Goal: Find specific page/section: Find specific page/section

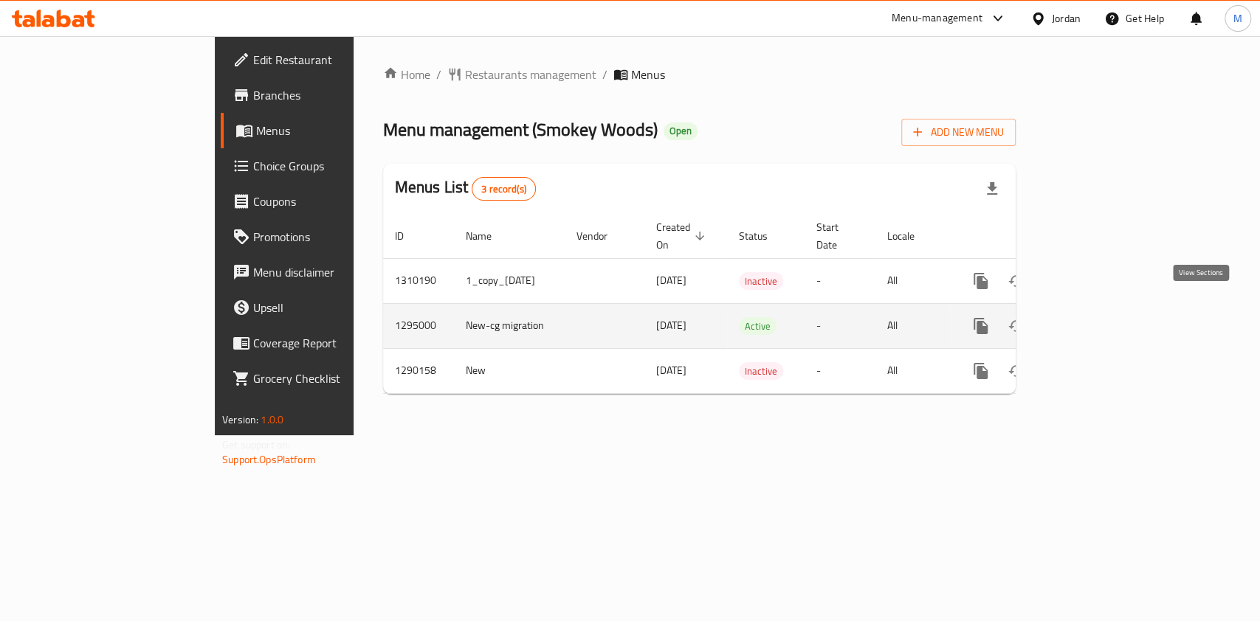
click at [1096, 317] on icon "enhanced table" at bounding box center [1087, 326] width 18 height 18
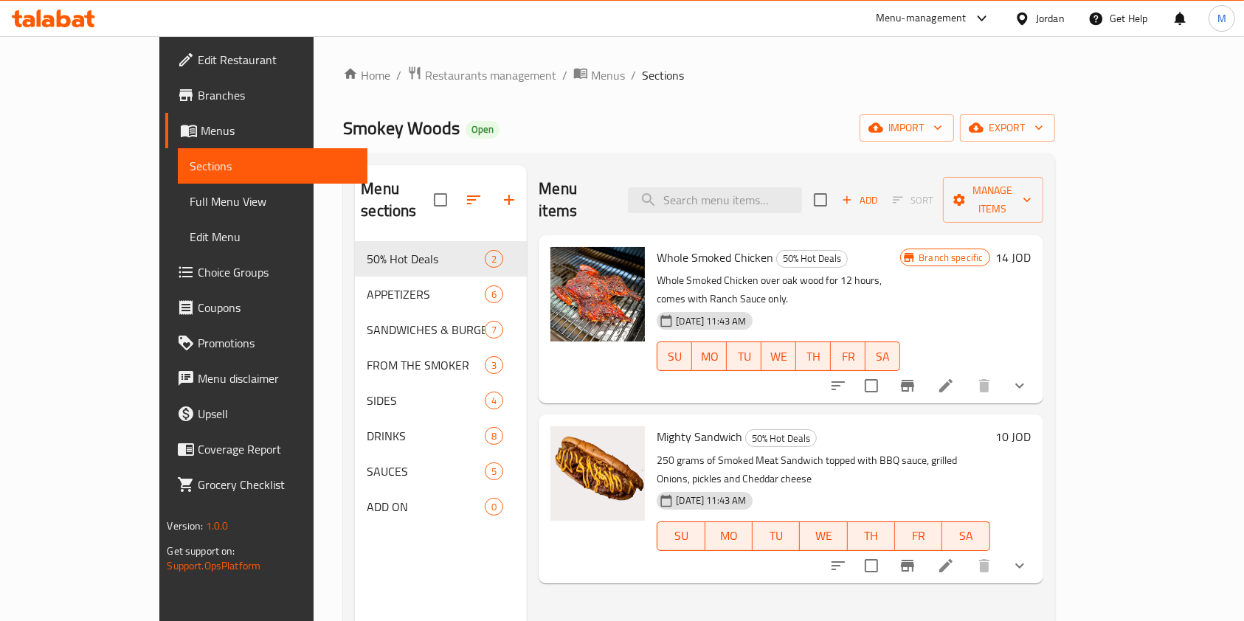
click at [917, 557] on icon "Branch-specific-item" at bounding box center [908, 566] width 18 height 18
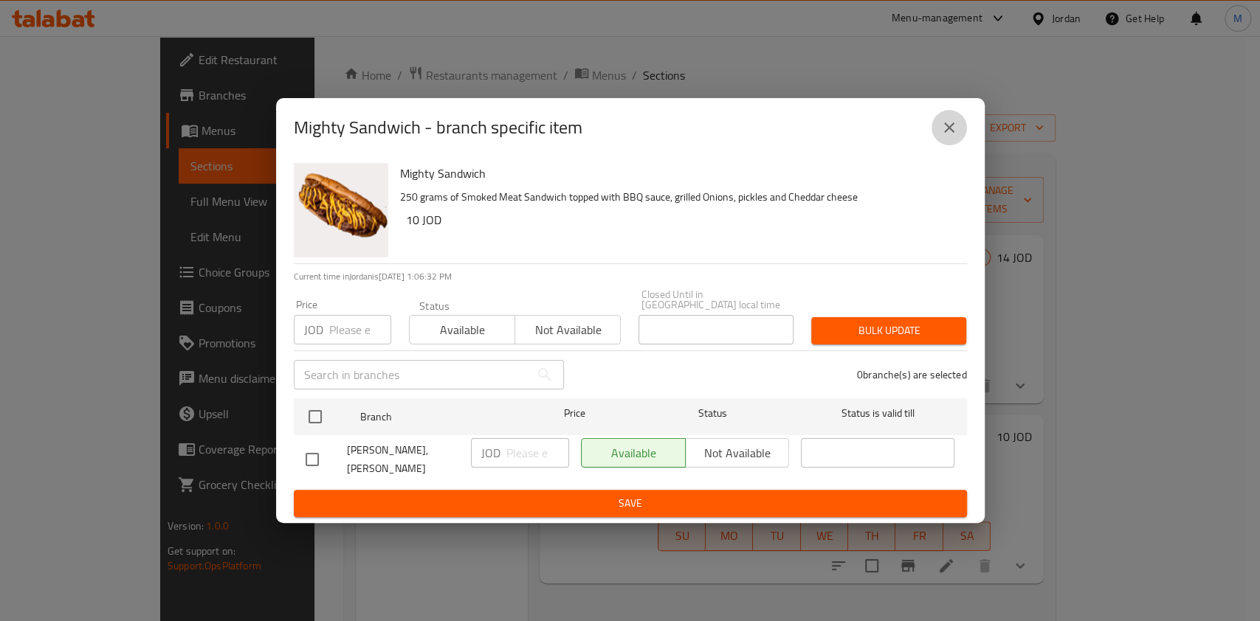
click at [951, 129] on icon "close" at bounding box center [949, 128] width 18 height 18
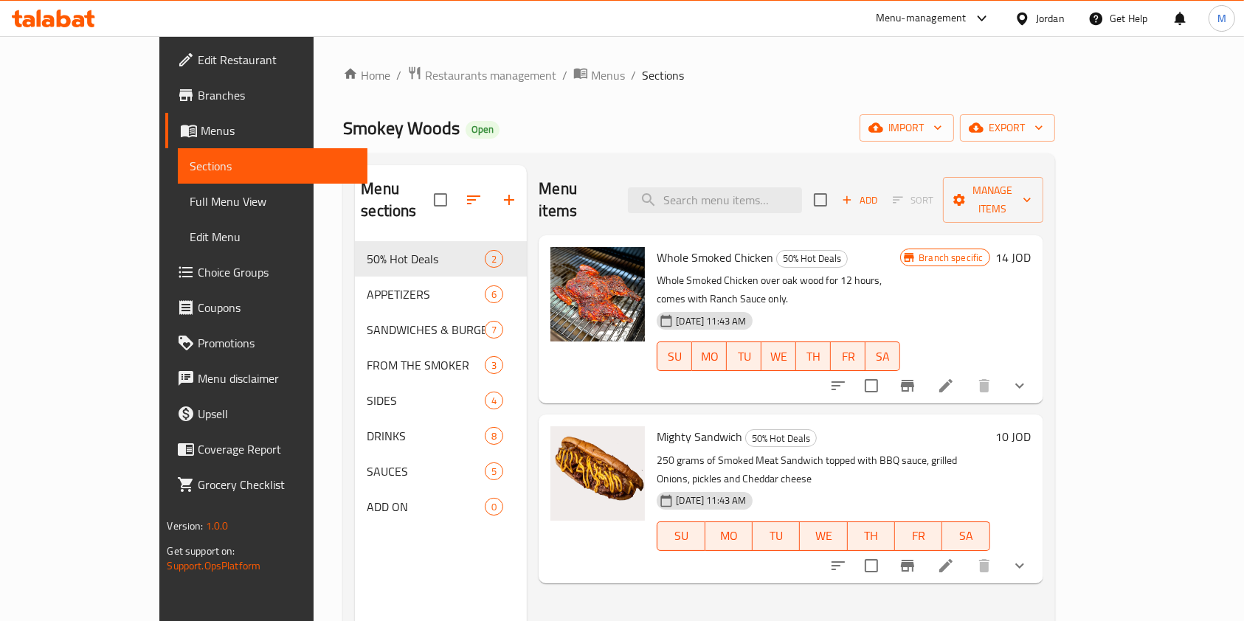
click at [915, 380] on icon "Branch-specific-item" at bounding box center [907, 386] width 13 height 12
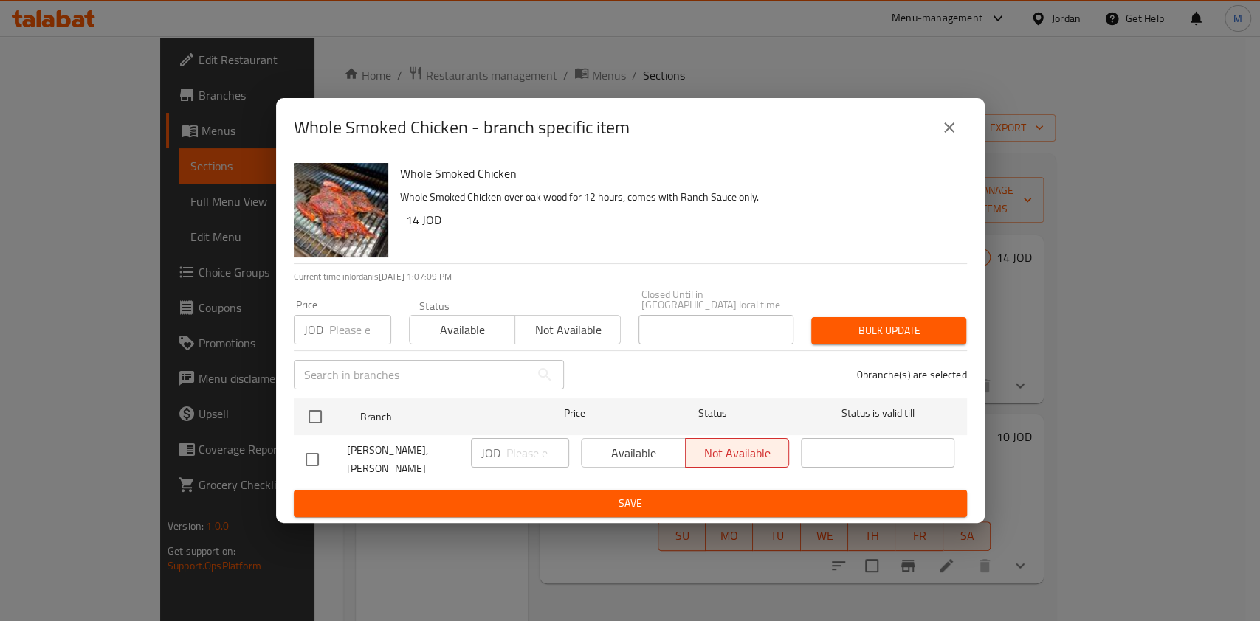
click at [950, 137] on icon "close" at bounding box center [949, 128] width 18 height 18
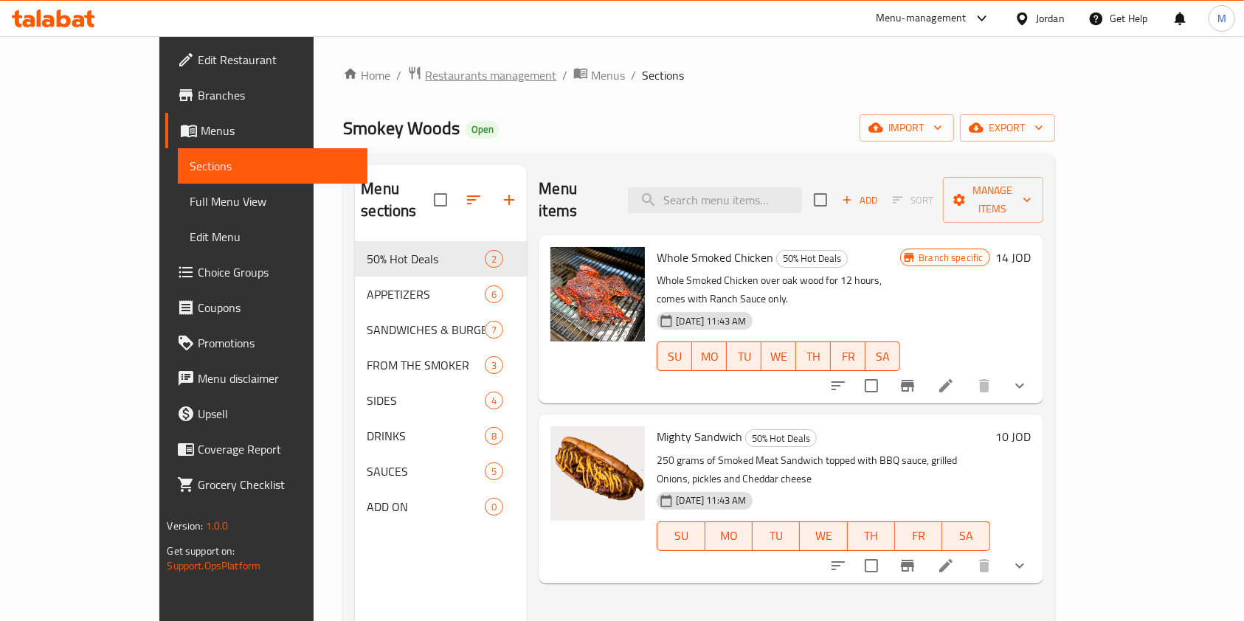
click at [425, 71] on span "Restaurants management" at bounding box center [490, 75] width 131 height 18
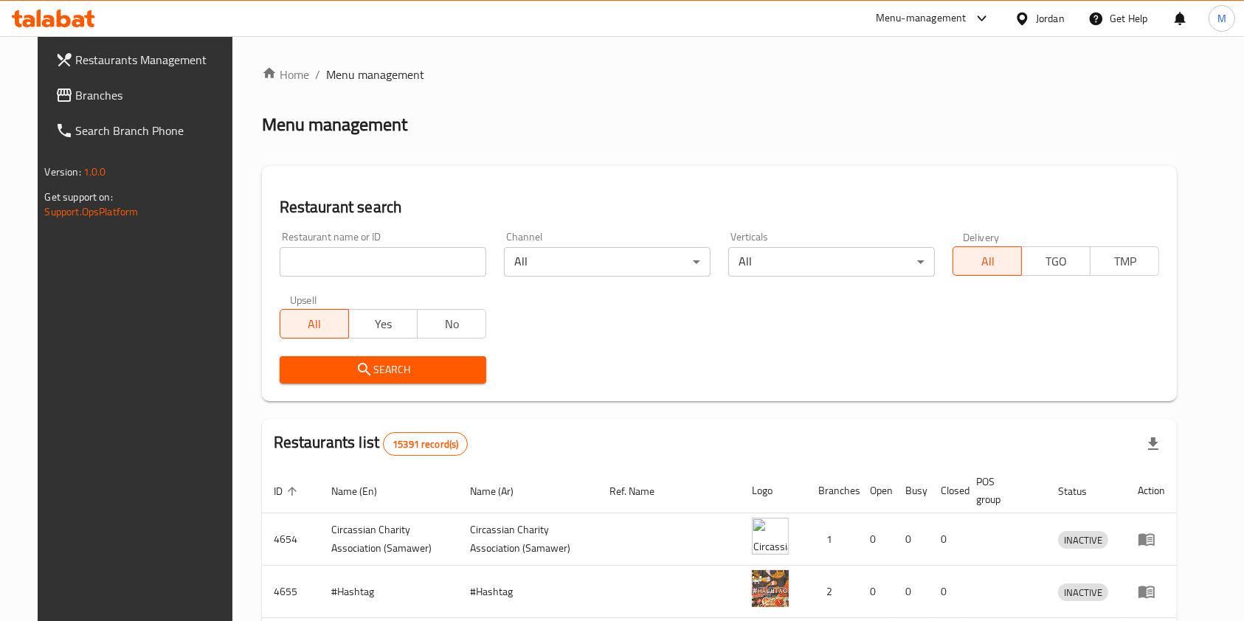
click at [424, 247] on input "search" at bounding box center [383, 262] width 207 height 30
type input "s"
type input "سموكي"
click button "Search" at bounding box center [383, 370] width 207 height 27
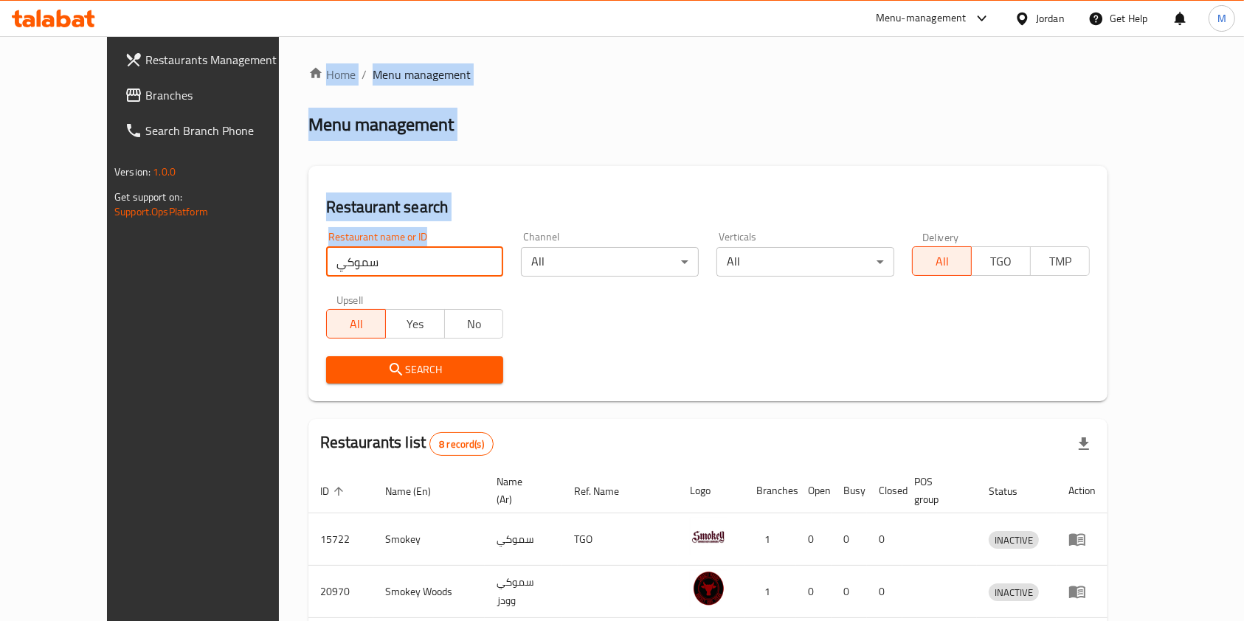
drag, startPoint x: 394, startPoint y: 280, endPoint x: 190, endPoint y: 269, distance: 204.8
click at [193, 267] on div "Restaurants Management Branches Search Branch Phone Version: 1.0.0 Get support …" at bounding box center [622, 527] width 1030 height 983
click at [346, 257] on input "سموكي" at bounding box center [415, 262] width 178 height 30
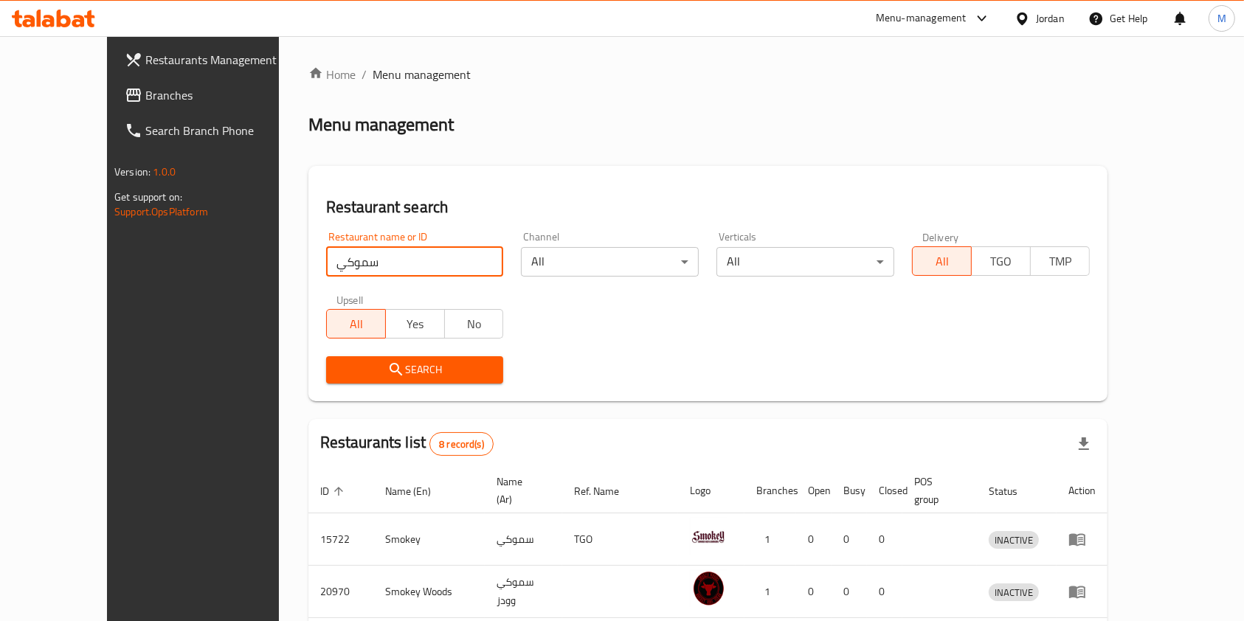
click at [346, 257] on input "سموكي" at bounding box center [415, 262] width 178 height 30
type input "baseet"
click button "Search" at bounding box center [415, 370] width 178 height 27
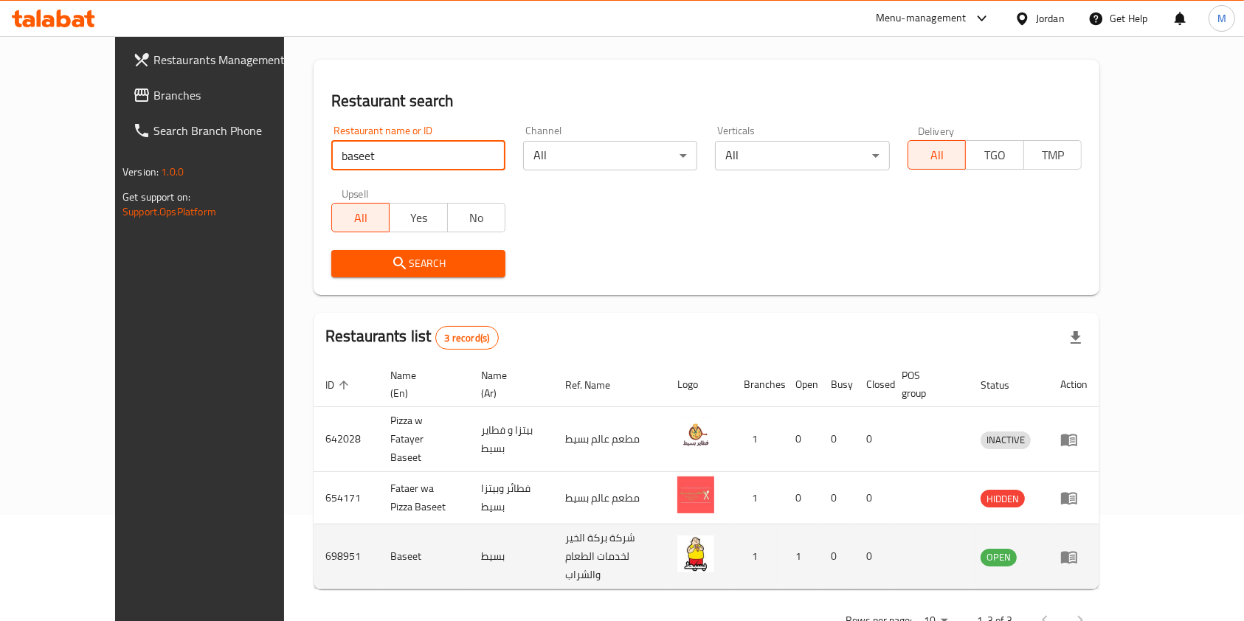
scroll to position [111, 0]
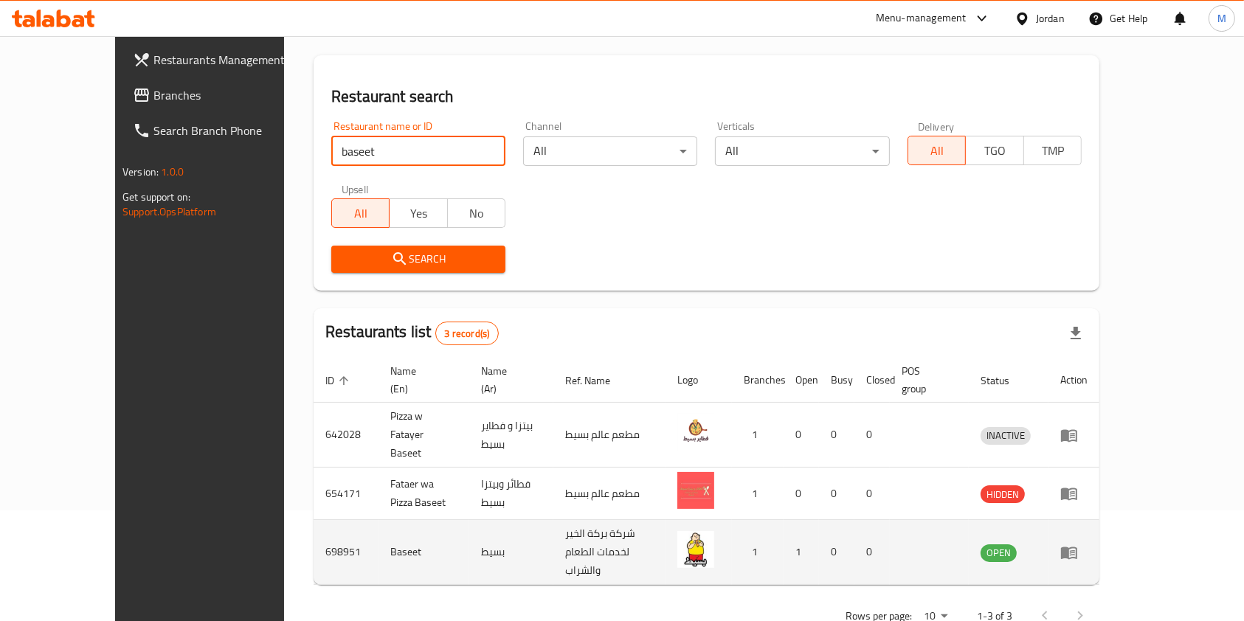
click at [1088, 544] on link "enhanced table" at bounding box center [1074, 553] width 27 height 18
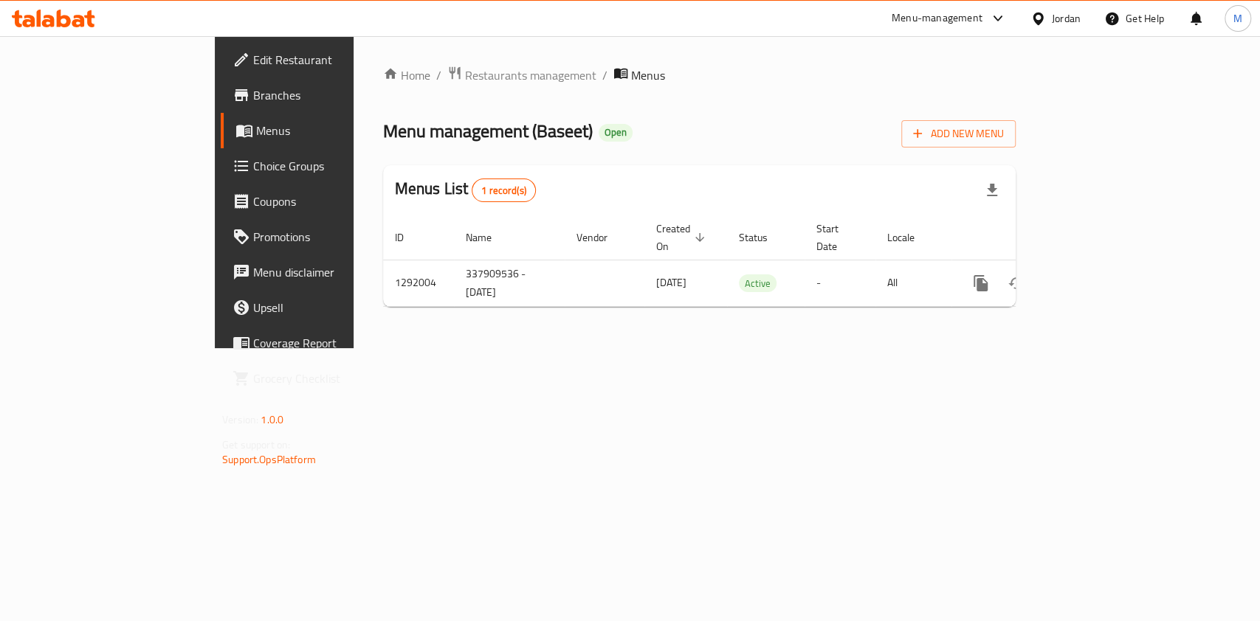
click at [253, 102] on span "Branches" at bounding box center [333, 95] width 160 height 18
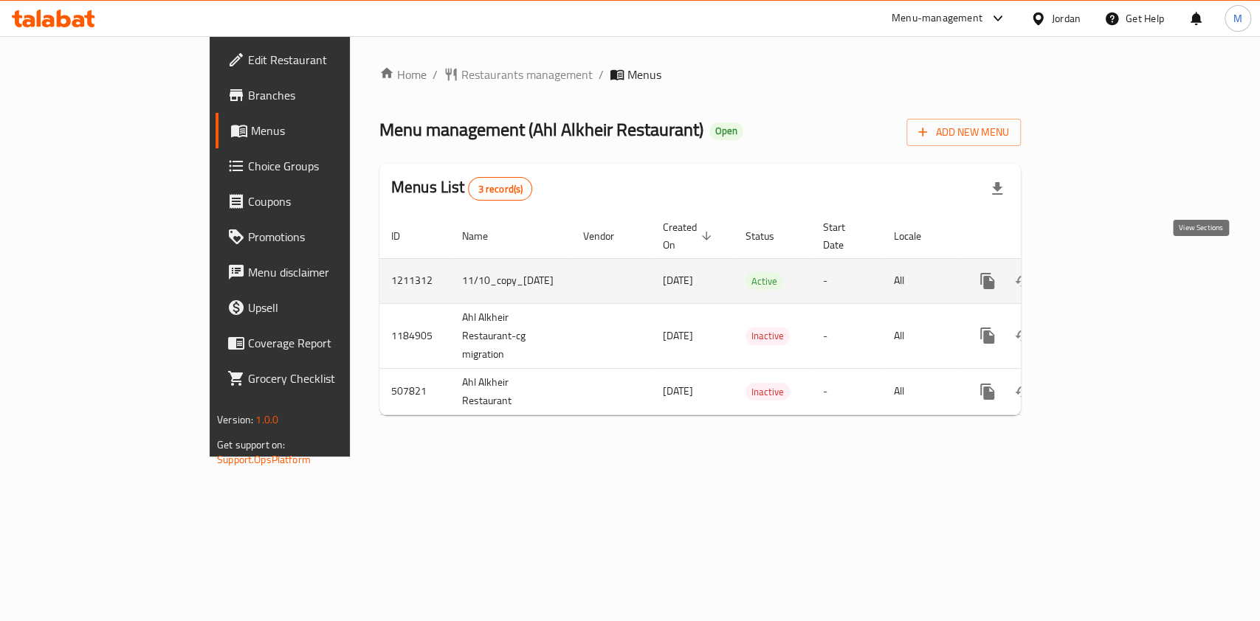
click at [1103, 272] on icon "enhanced table" at bounding box center [1094, 281] width 18 height 18
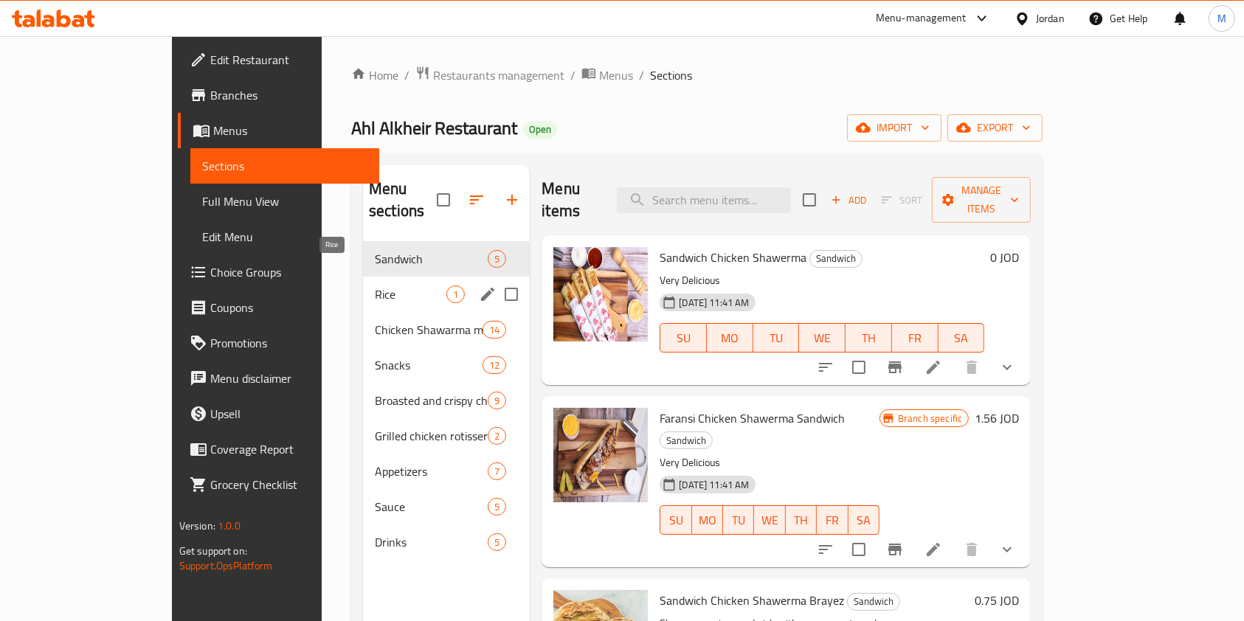
click at [363, 283] on div "Rice 1" at bounding box center [446, 294] width 167 height 35
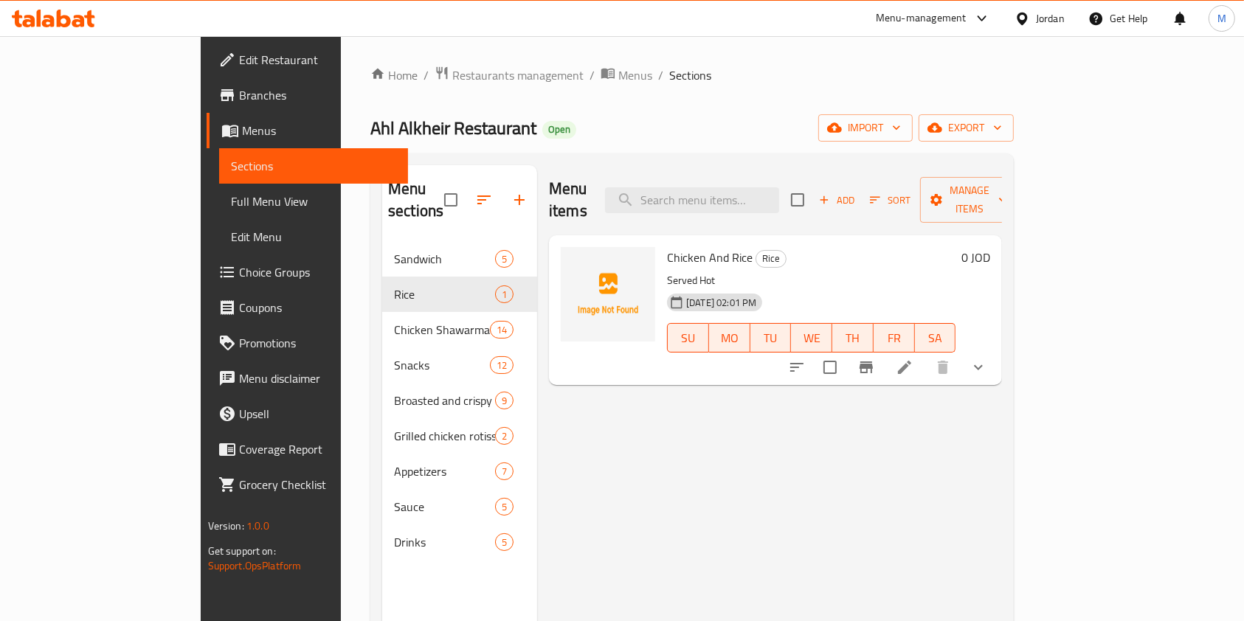
click at [996, 350] on button "show more" at bounding box center [978, 367] width 35 height 35
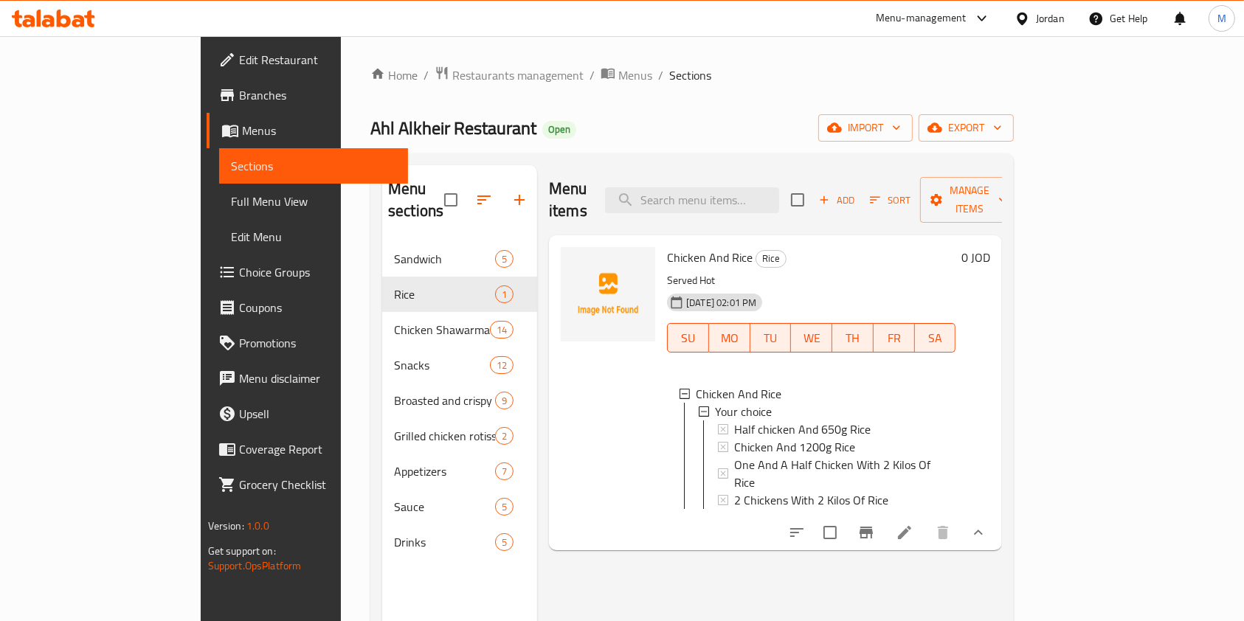
scroll to position [1, 0]
click at [681, 247] on span "Chicken And Rice" at bounding box center [710, 258] width 86 height 22
copy h6 "Chicken And Rice"
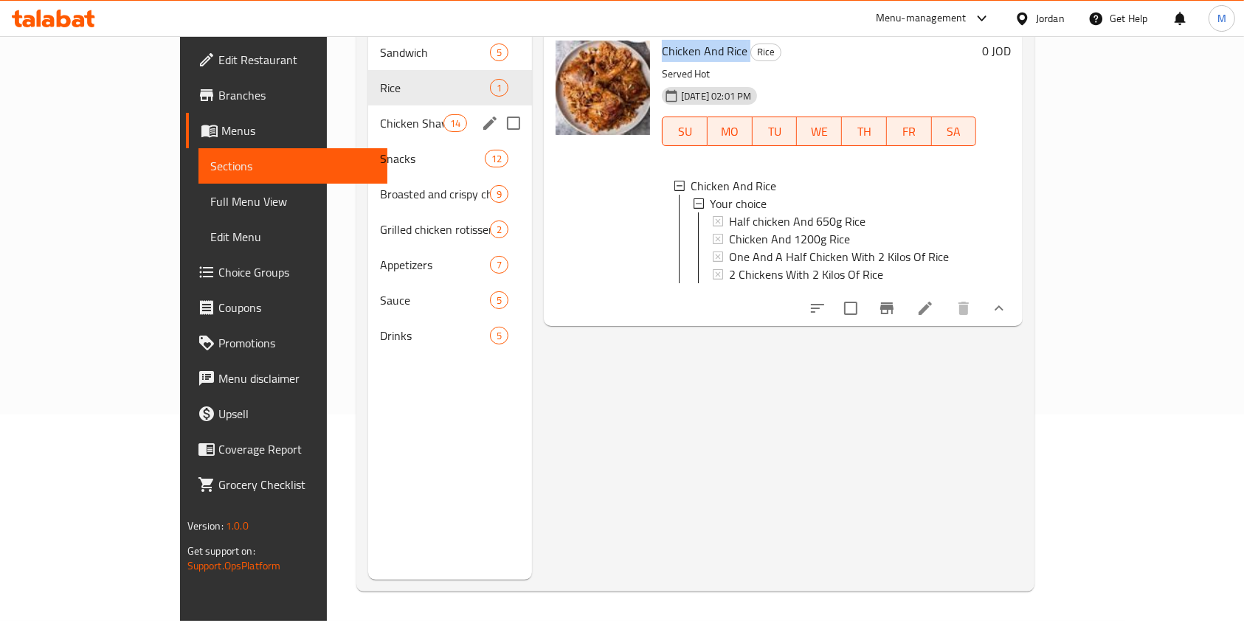
scroll to position [0, 0]
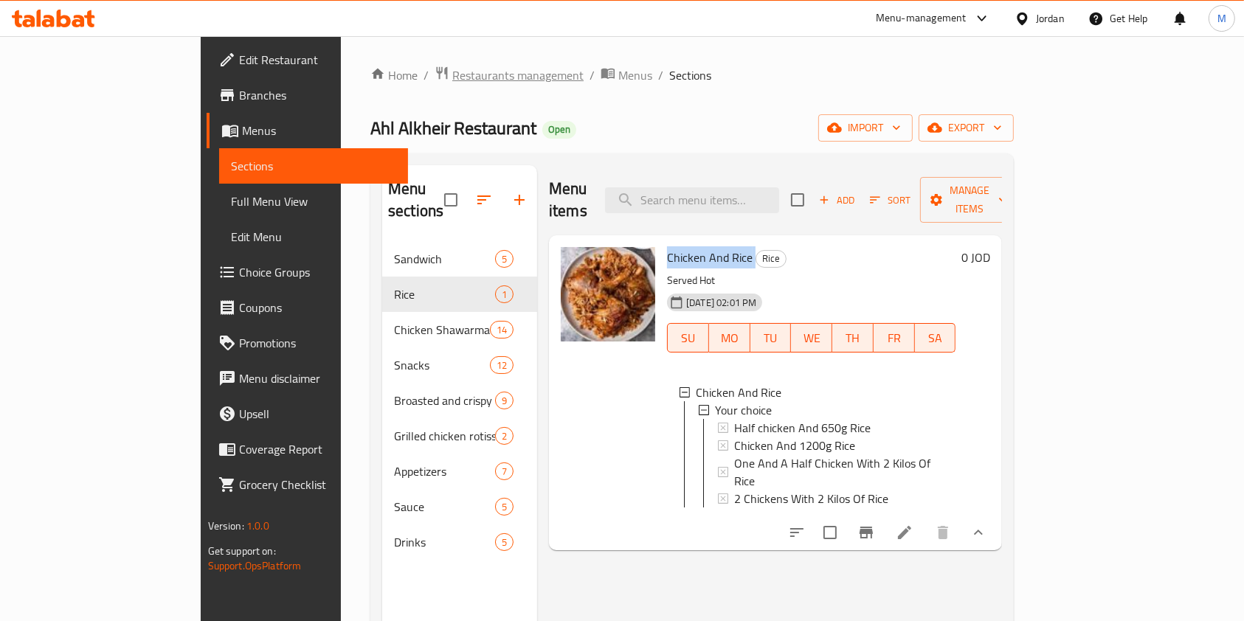
click at [452, 75] on span "Restaurants management" at bounding box center [517, 75] width 131 height 18
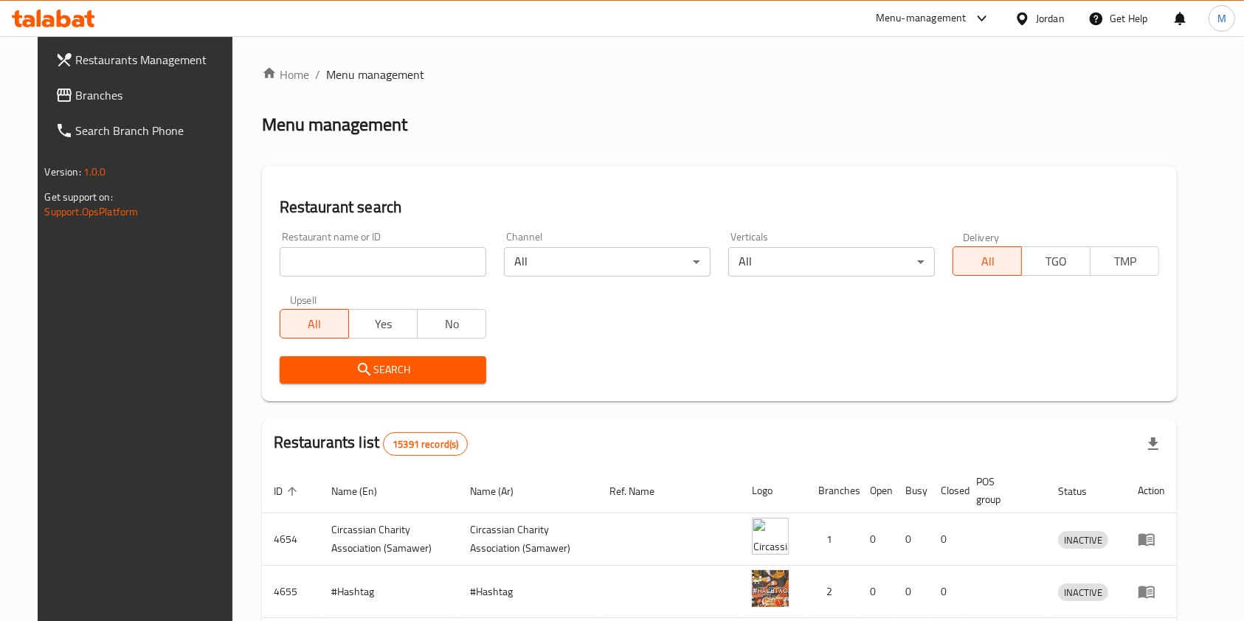
click at [424, 264] on div "Home / Menu management Menu management Restaurant search Restaurant name or ID …" at bounding box center [720, 517] width 916 height 903
click at [424, 264] on input "search" at bounding box center [383, 262] width 207 height 30
type input "smooky woods"
click button "Search" at bounding box center [383, 370] width 207 height 27
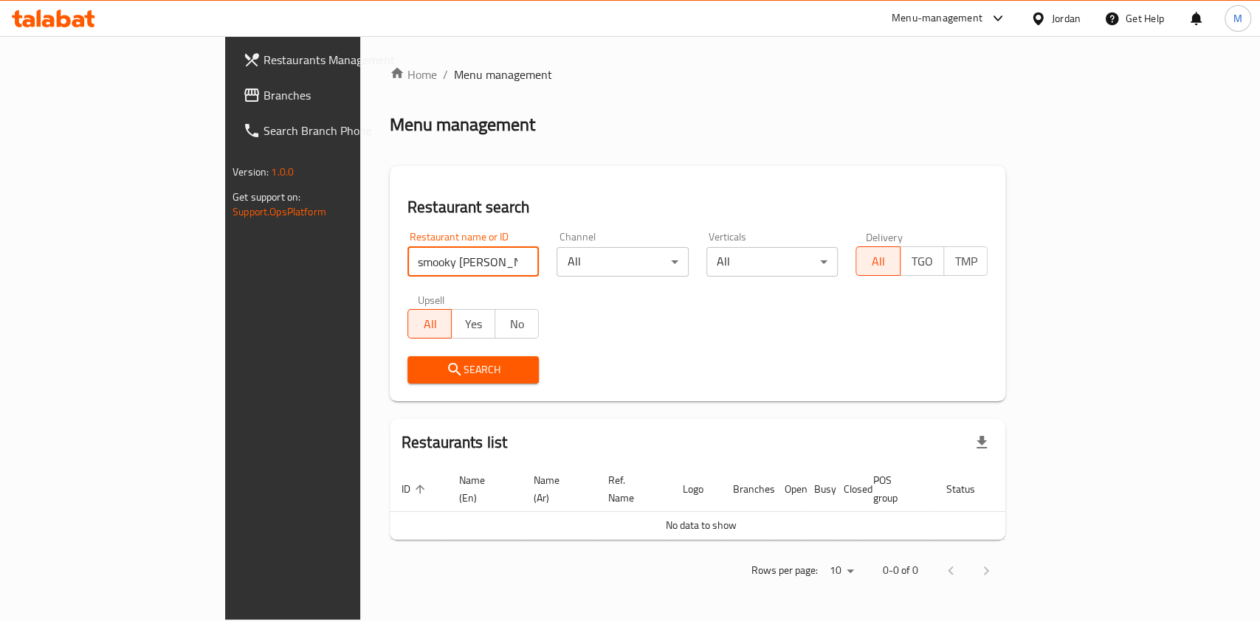
click at [225, 238] on div "Restaurants Management Branches Search Branch Phone Version: 1.0.0 Get support …" at bounding box center [630, 328] width 810 height 584
type input "s"
type input "سموكي"
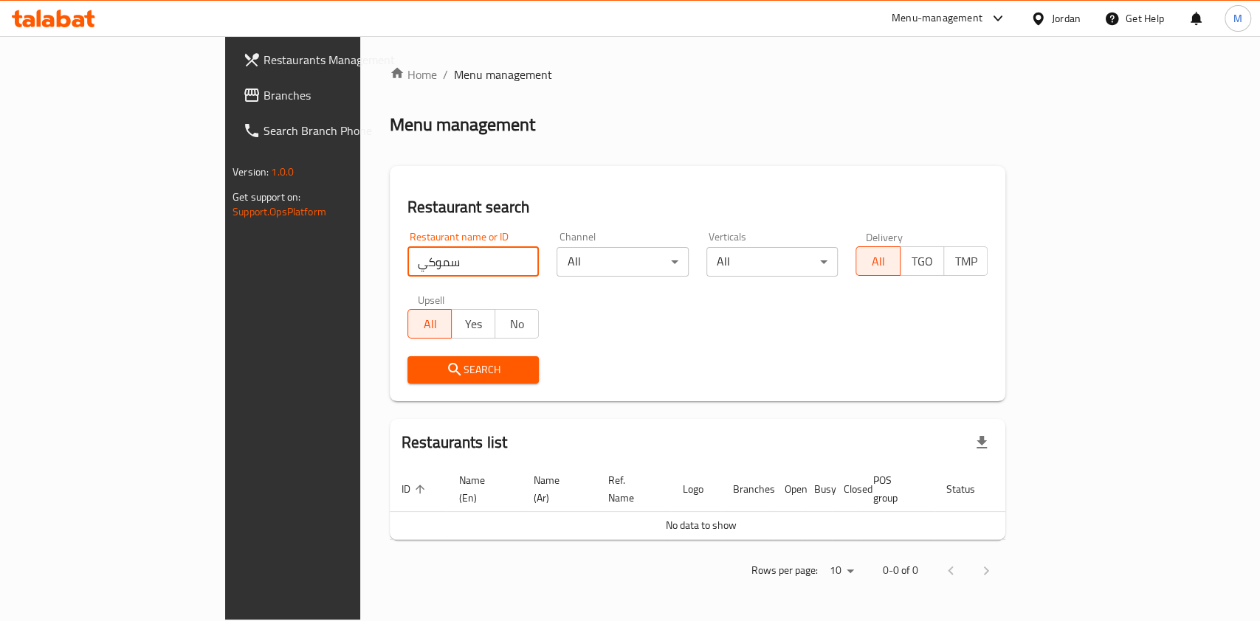
click button "Search" at bounding box center [473, 370] width 132 height 27
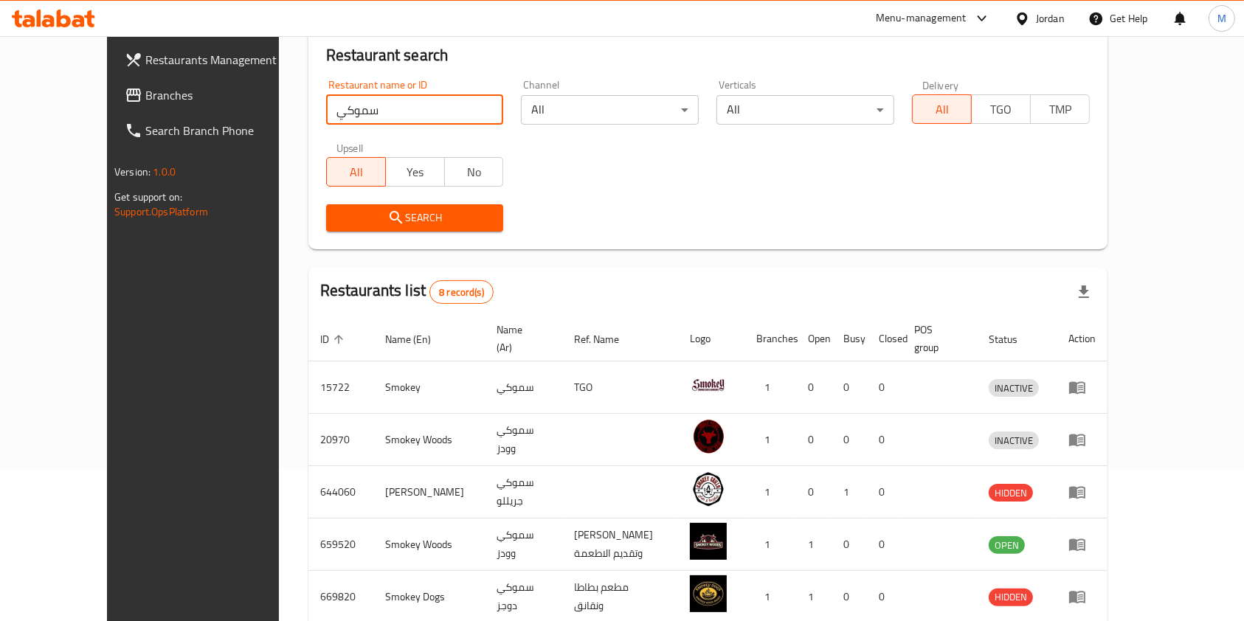
scroll to position [347, 0]
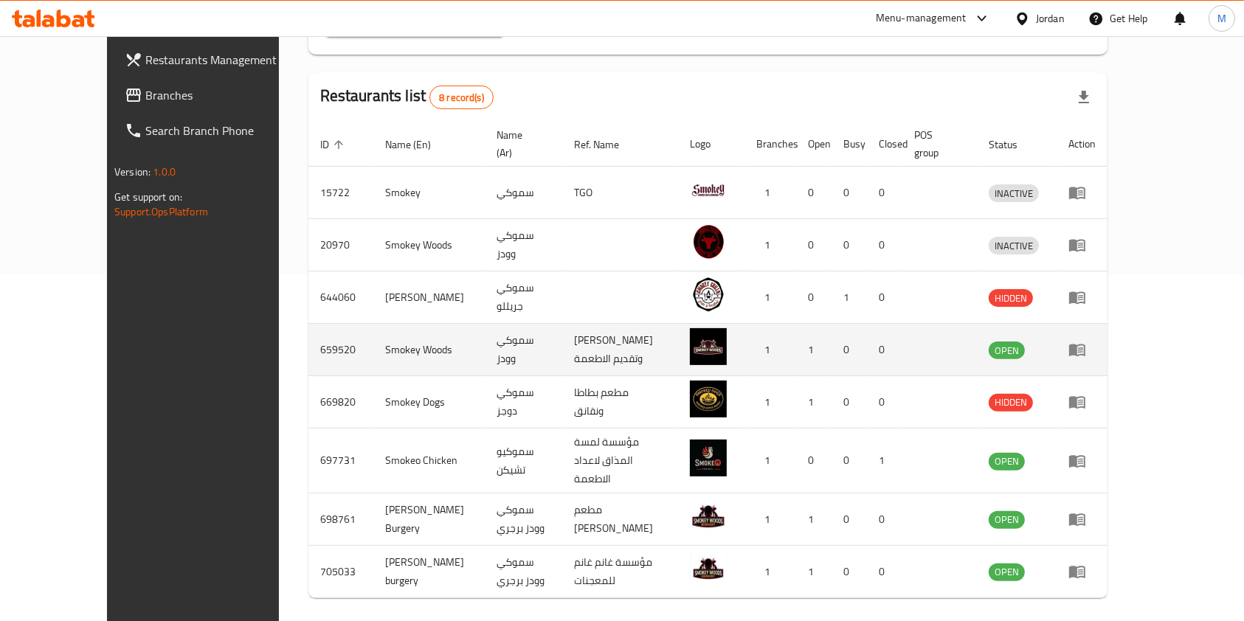
click at [309, 337] on td "659520" at bounding box center [341, 350] width 65 height 52
copy td "659520"
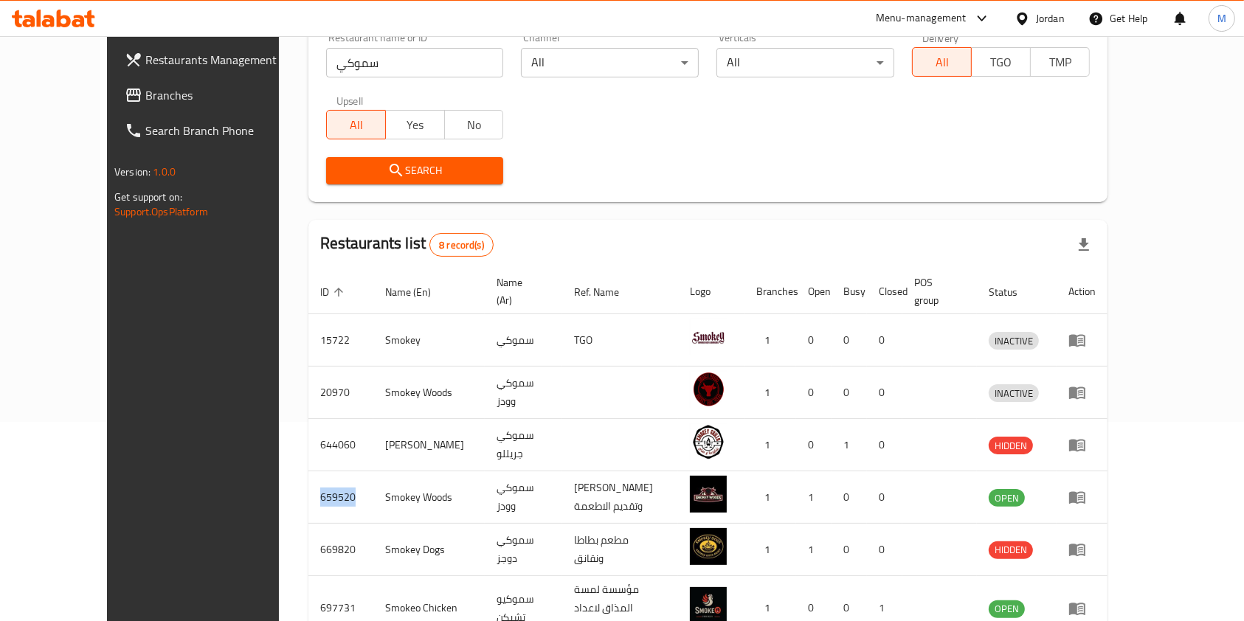
scroll to position [0, 0]
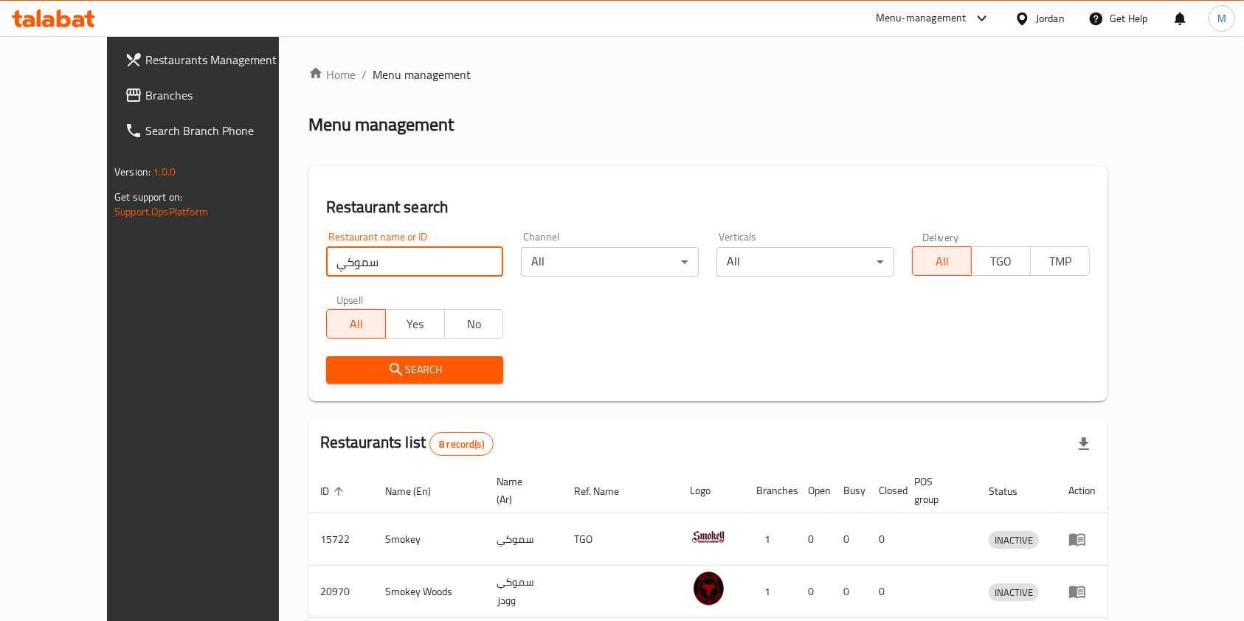
drag, startPoint x: 277, startPoint y: 266, endPoint x: 0, endPoint y: 194, distance: 285.9
click at [107, 216] on div "Restaurants Management Branches Search Branch Phone Version: 1.0.0 Get support …" at bounding box center [622, 530] width 1030 height 989
type input "Yummy Pudding"
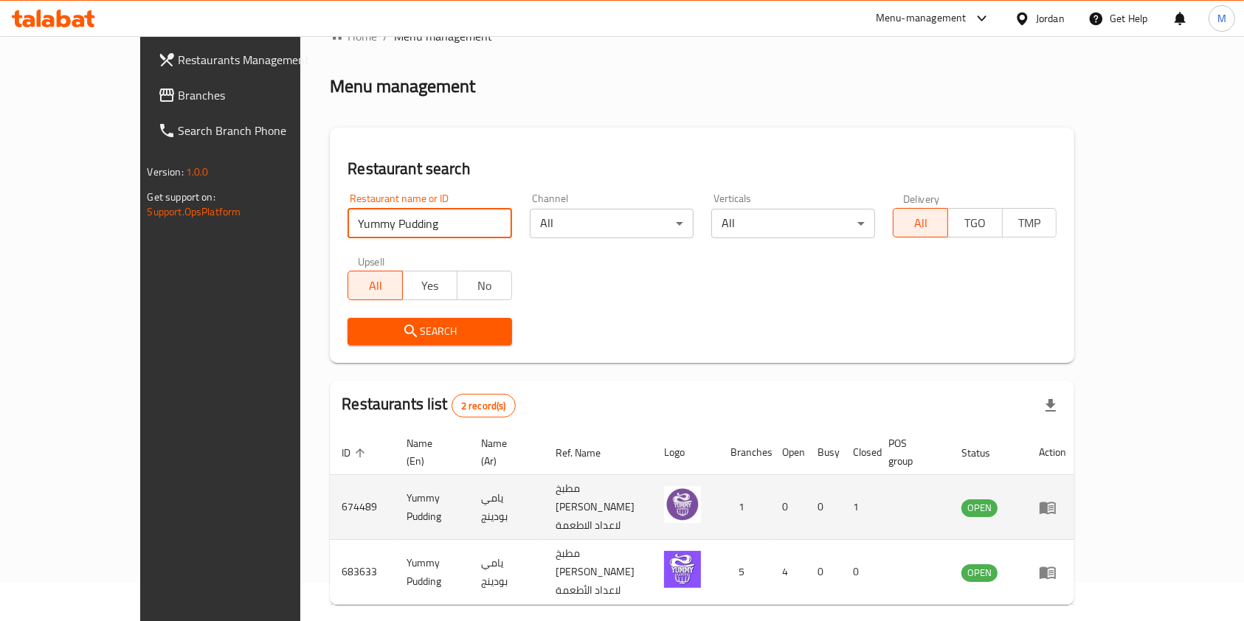
scroll to position [59, 0]
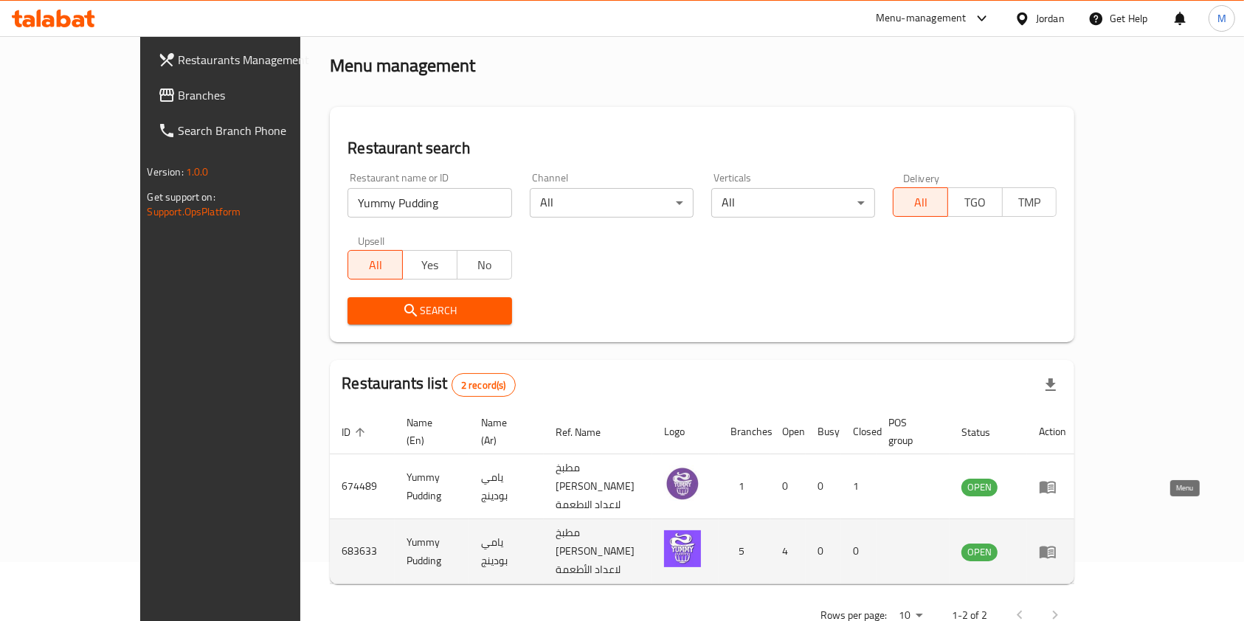
click at [1056, 546] on icon "enhanced table" at bounding box center [1048, 552] width 16 height 13
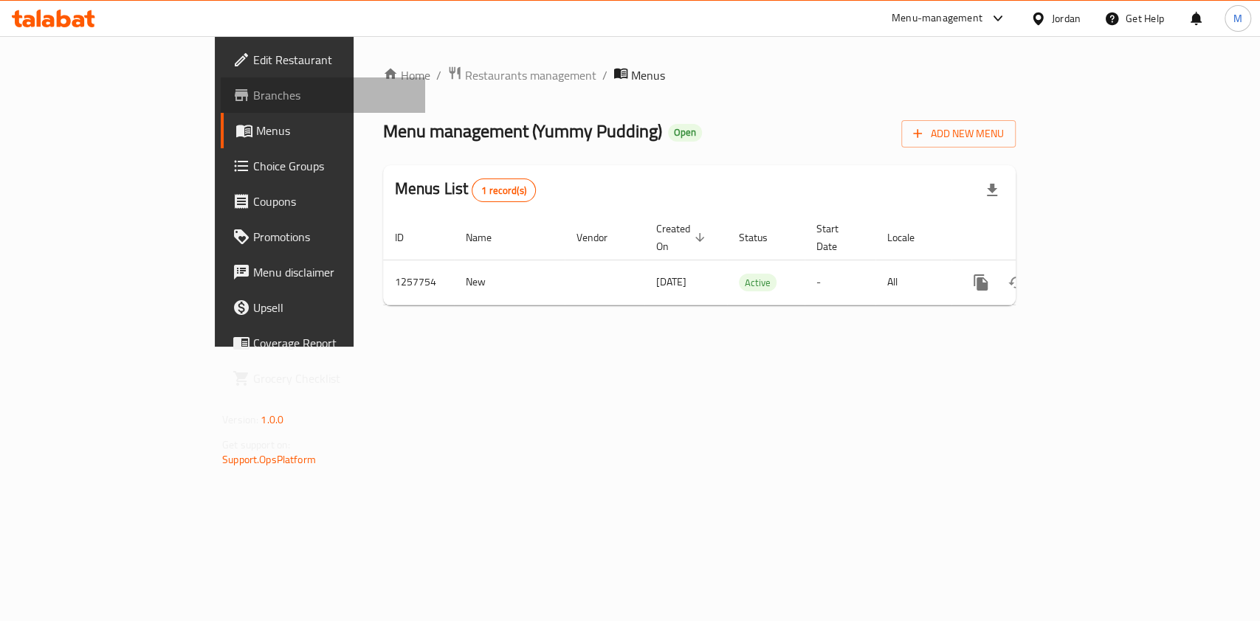
click at [253, 102] on span "Branches" at bounding box center [333, 95] width 160 height 18
